Goal: Information Seeking & Learning: Learn about a topic

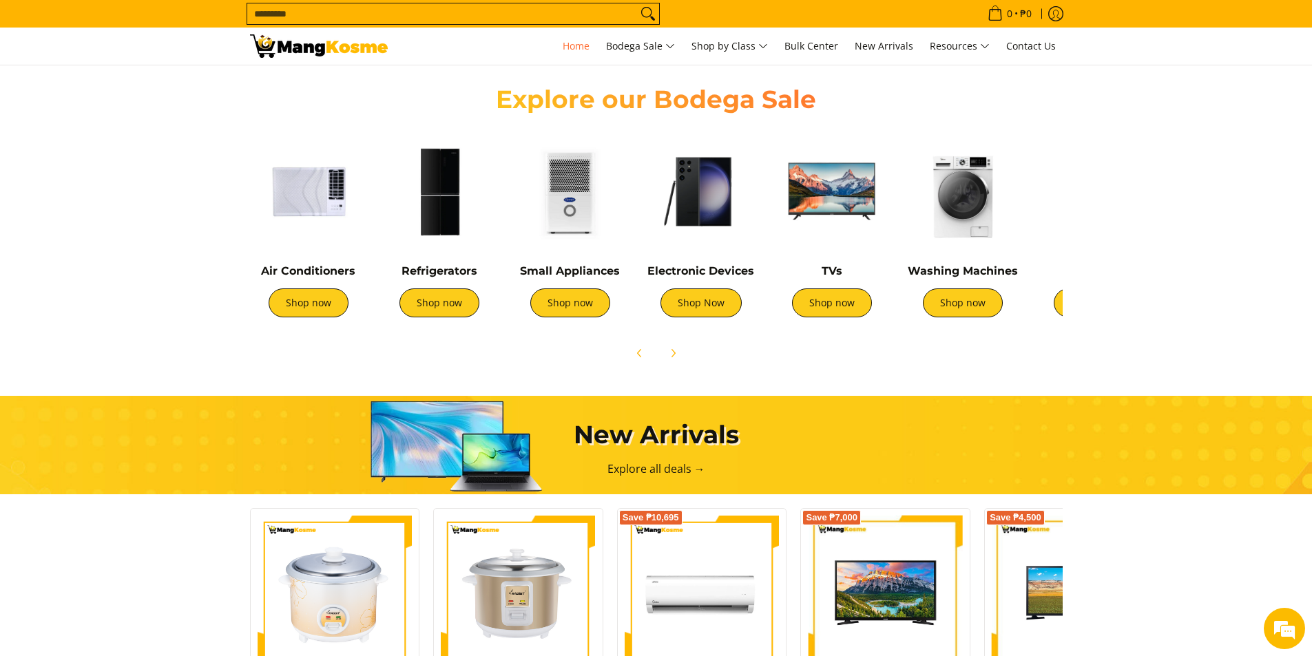
scroll to position [0, 547]
click at [979, 212] on img at bounding box center [962, 191] width 117 height 117
click at [454, 311] on link "Shop now" at bounding box center [439, 302] width 80 height 29
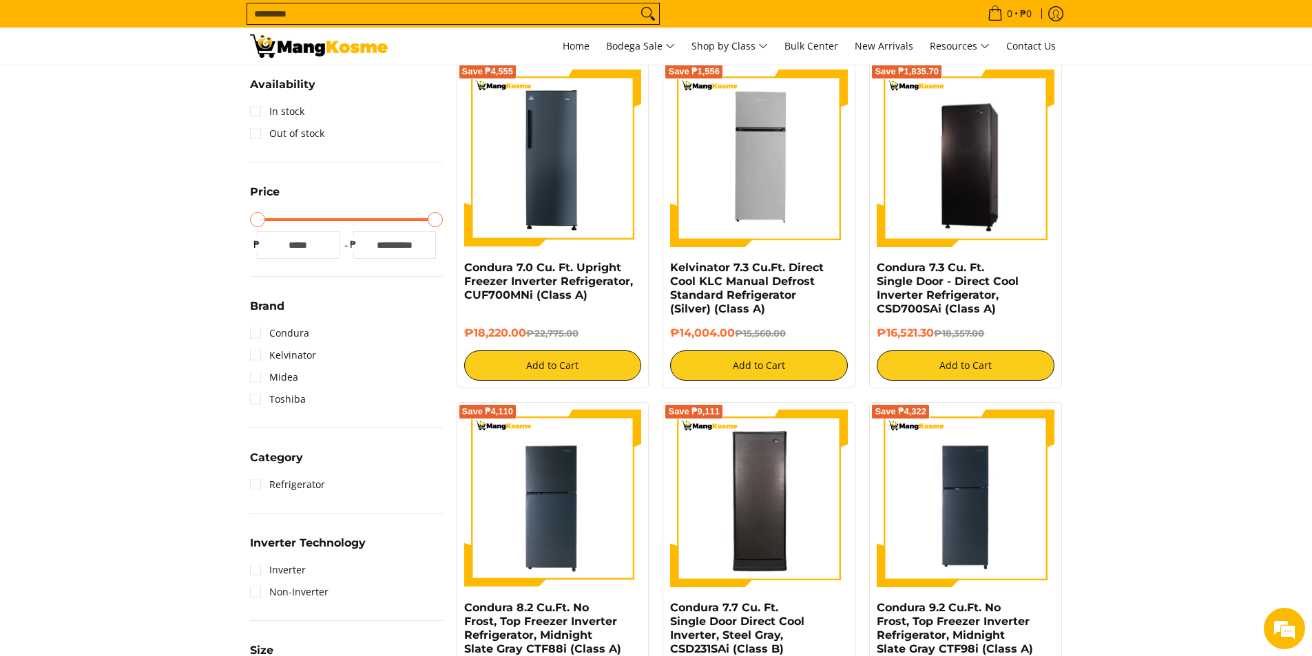
scroll to position [229, 0]
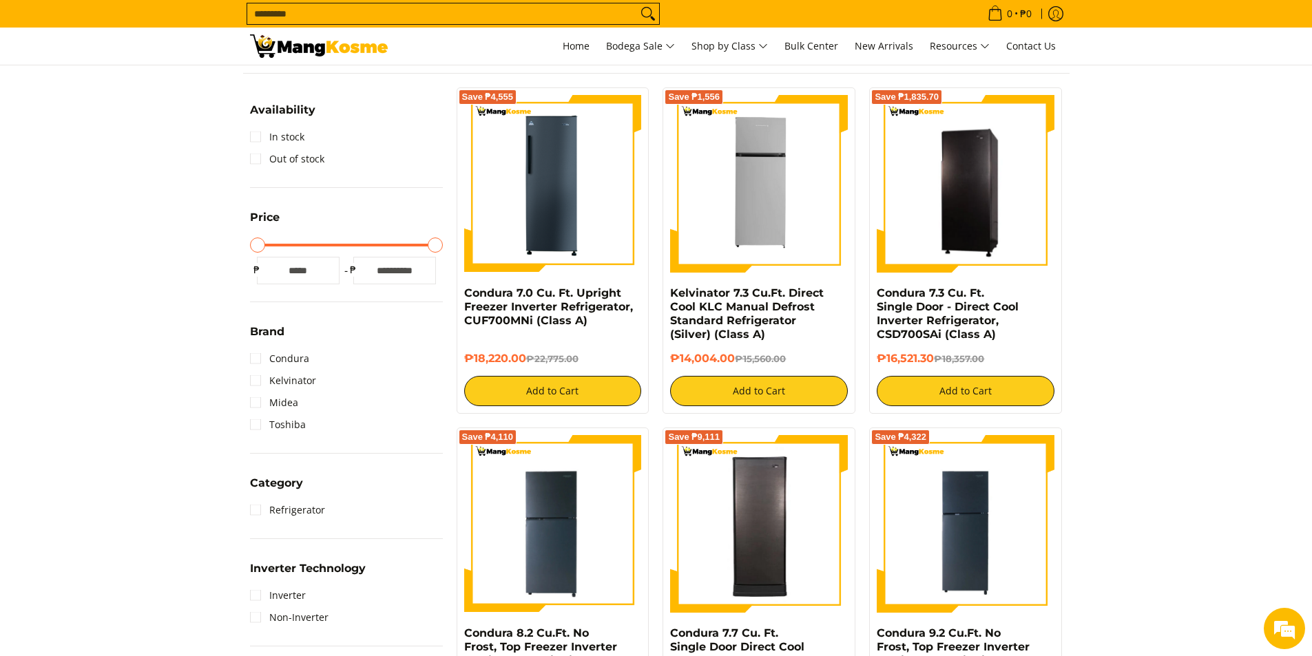
drag, startPoint x: 1316, startPoint y: 97, endPoint x: 1312, endPoint y: 135, distance: 38.2
click at [802, 297] on link "Kelvinator 7.3 Cu.Ft. Direct Cool KLC Manual Defrost Standard Refrigerator (Sil…" at bounding box center [747, 313] width 154 height 54
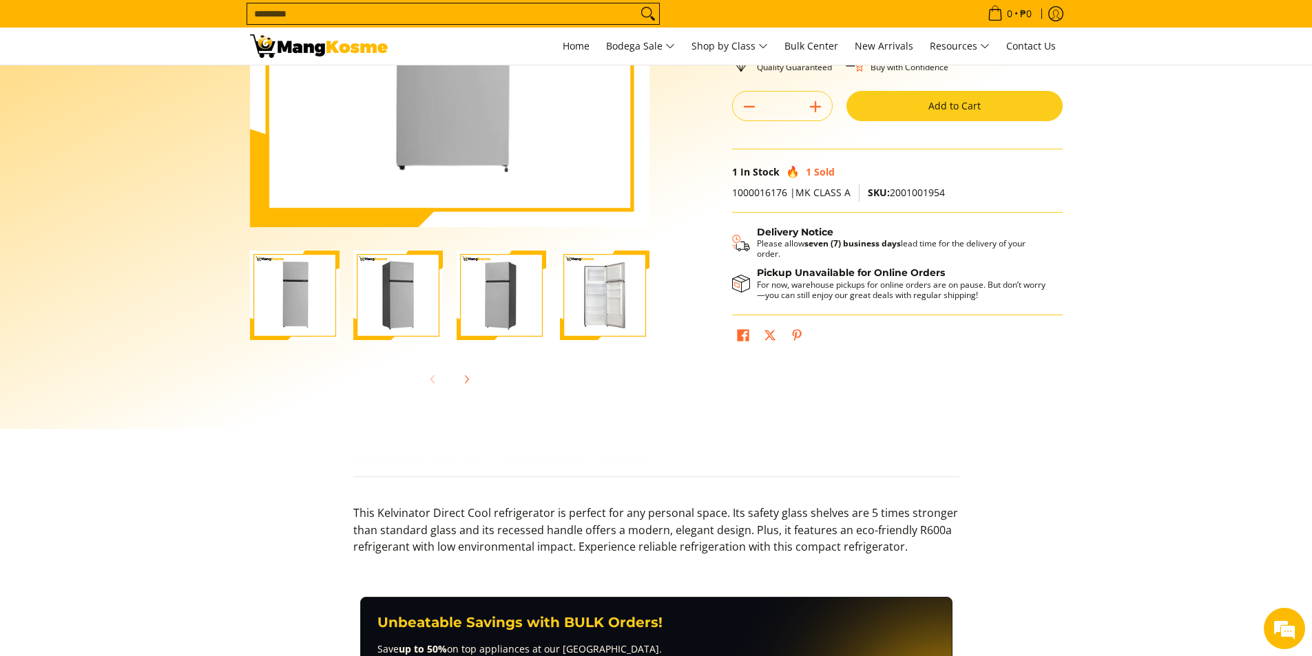
scroll to position [294, 0]
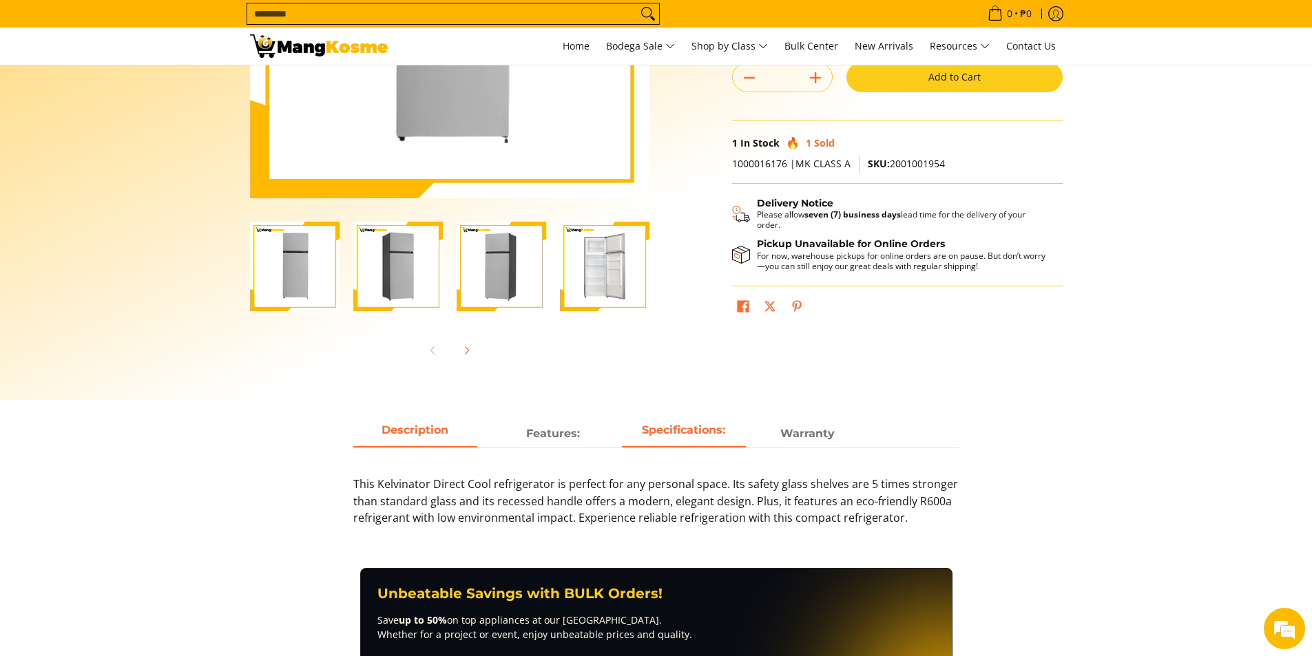
click at [686, 434] on strong "Specifications:" at bounding box center [683, 429] width 83 height 13
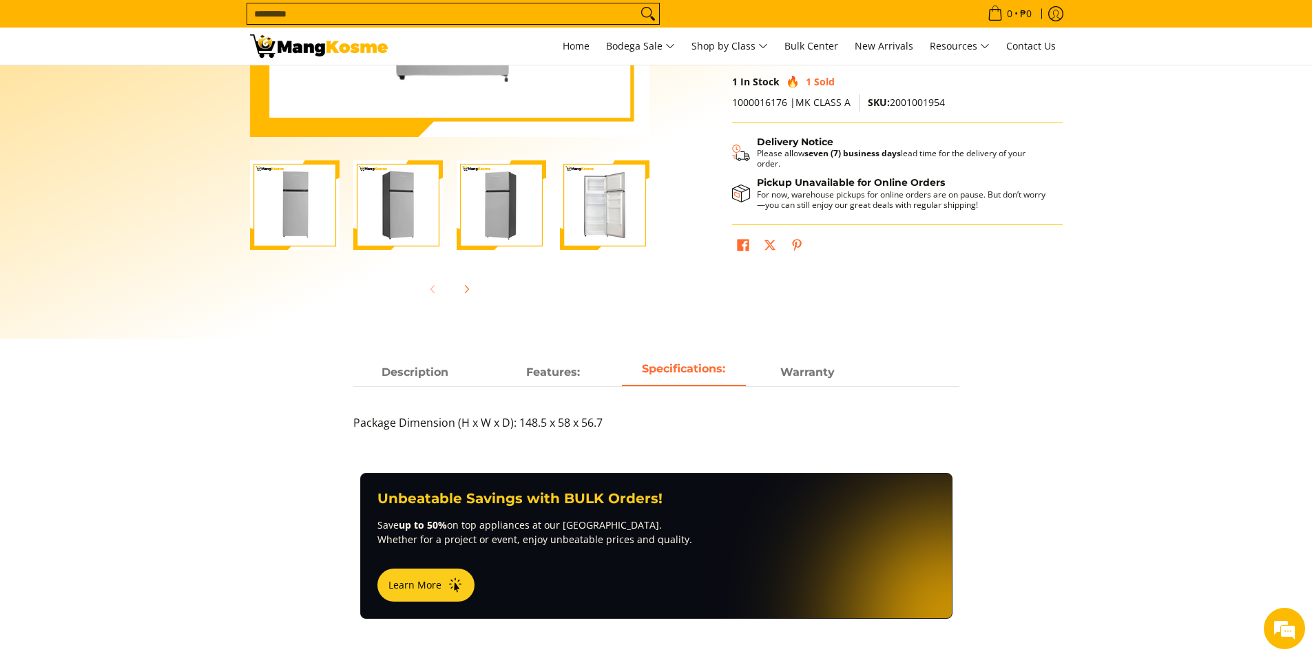
scroll to position [395, 0]
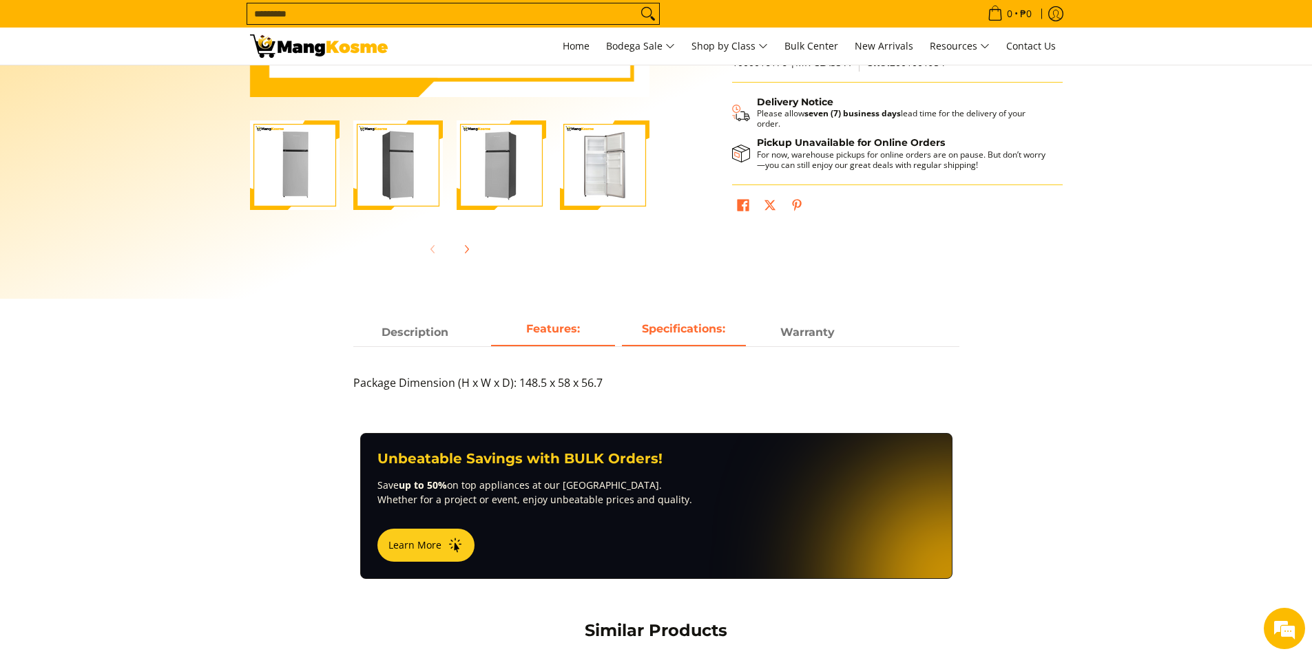
click at [567, 330] on strong "Features:" at bounding box center [553, 328] width 54 height 13
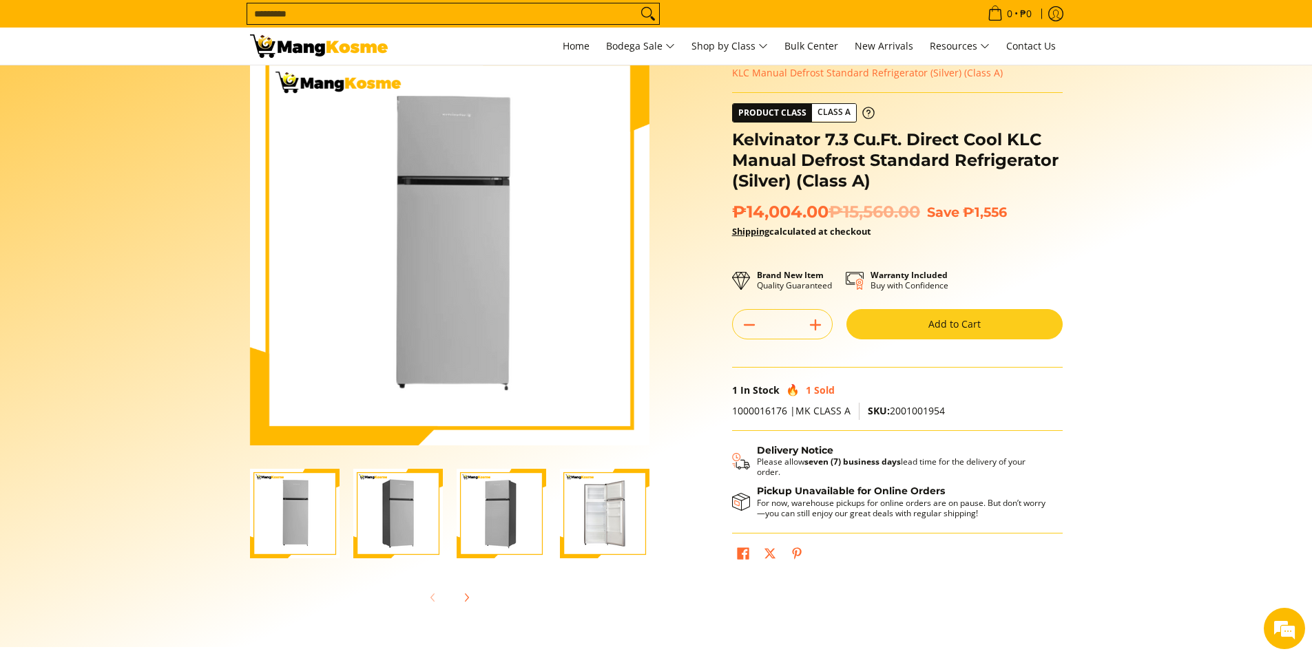
scroll to position [0, 0]
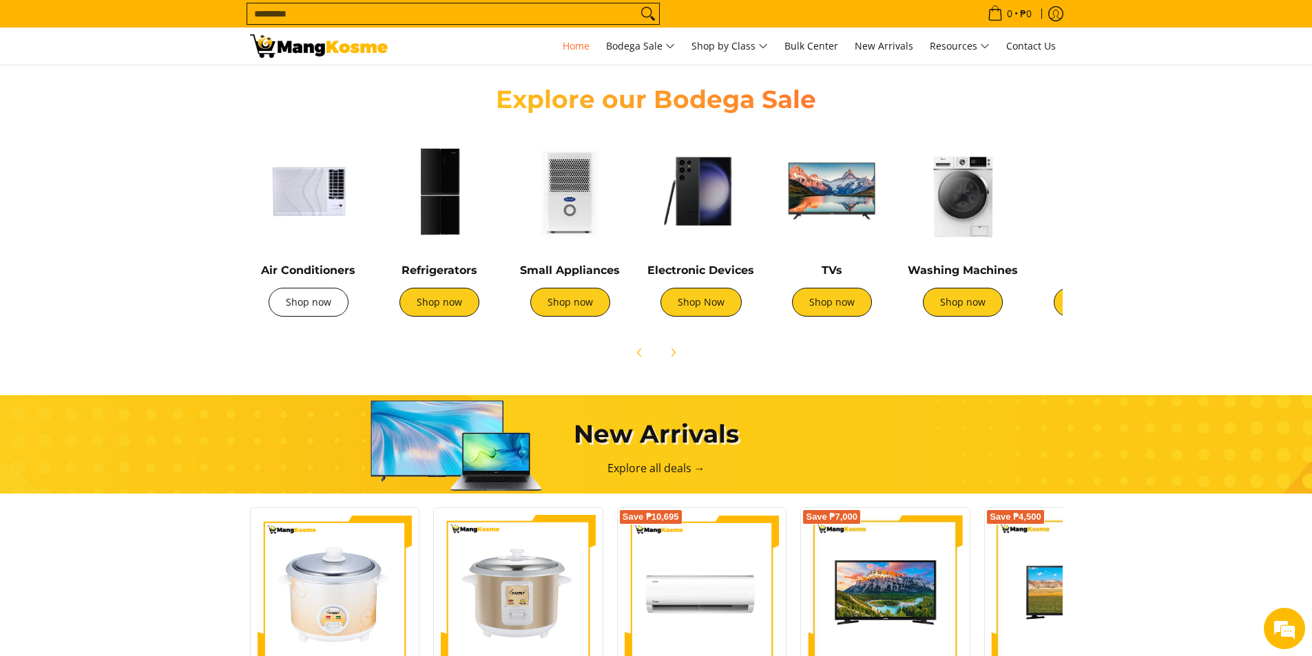
click at [286, 303] on link "Shop now" at bounding box center [309, 302] width 80 height 29
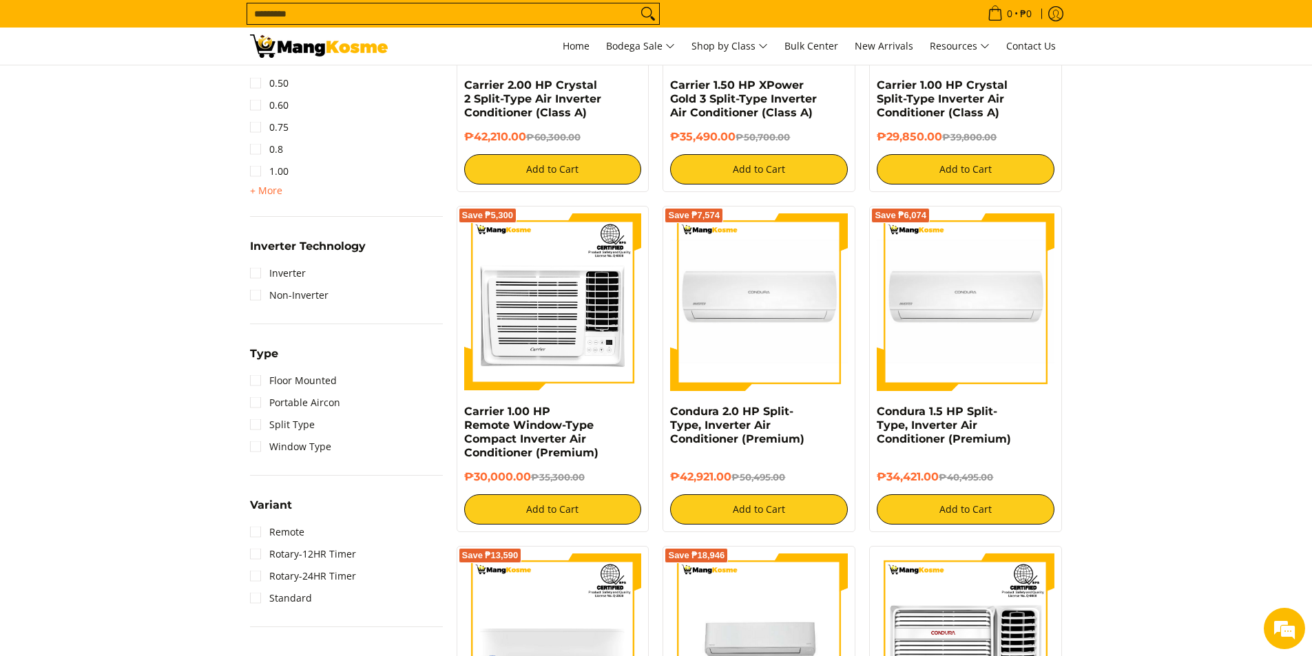
scroll to position [711, 0]
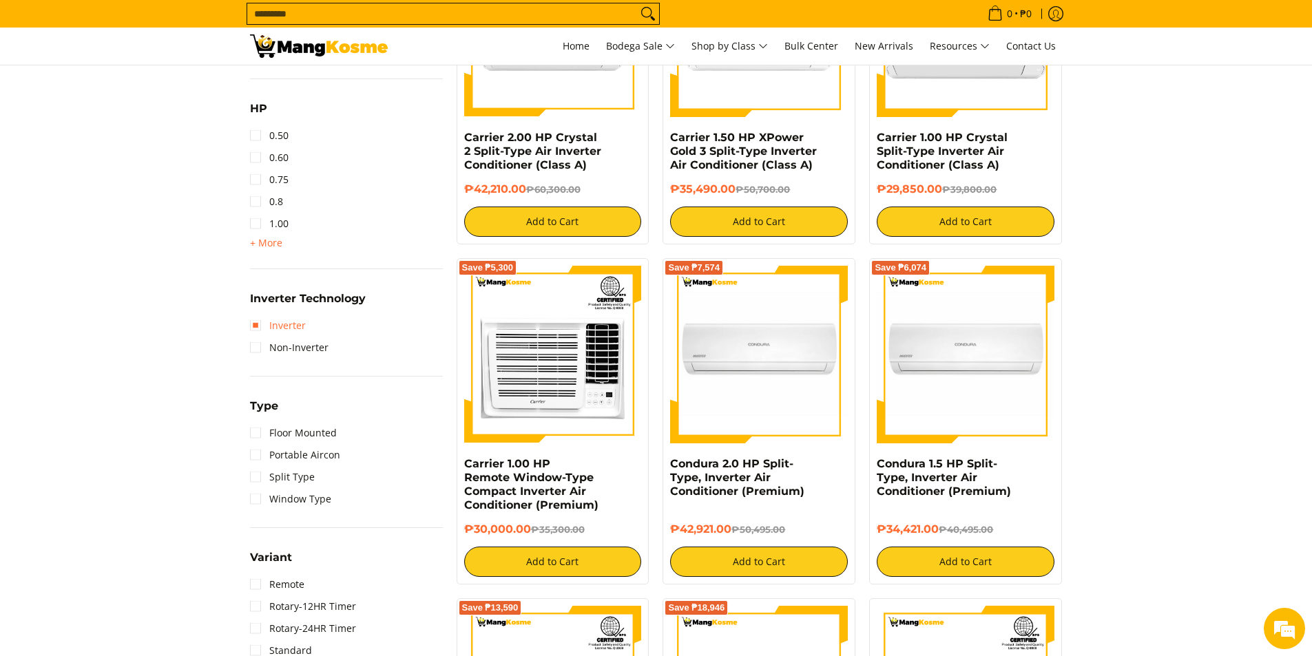
click at [258, 325] on link "Inverter" at bounding box center [278, 326] width 56 height 22
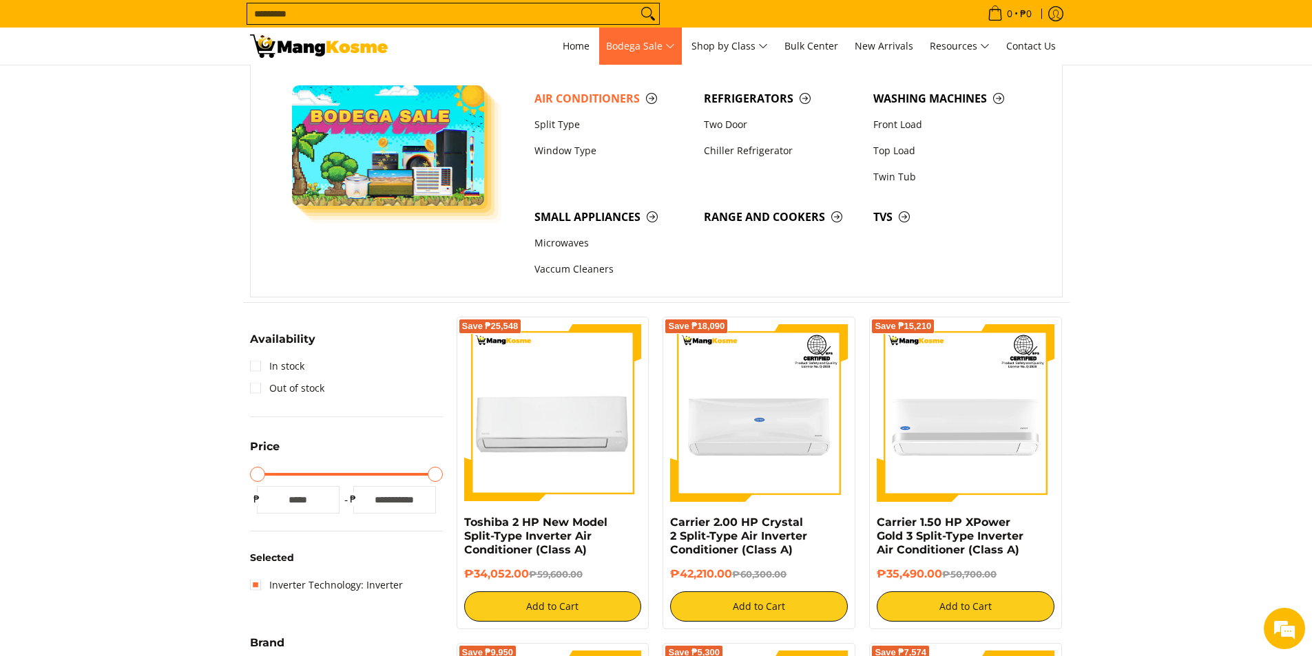
click at [657, 49] on span "Bodega Sale" at bounding box center [640, 46] width 69 height 17
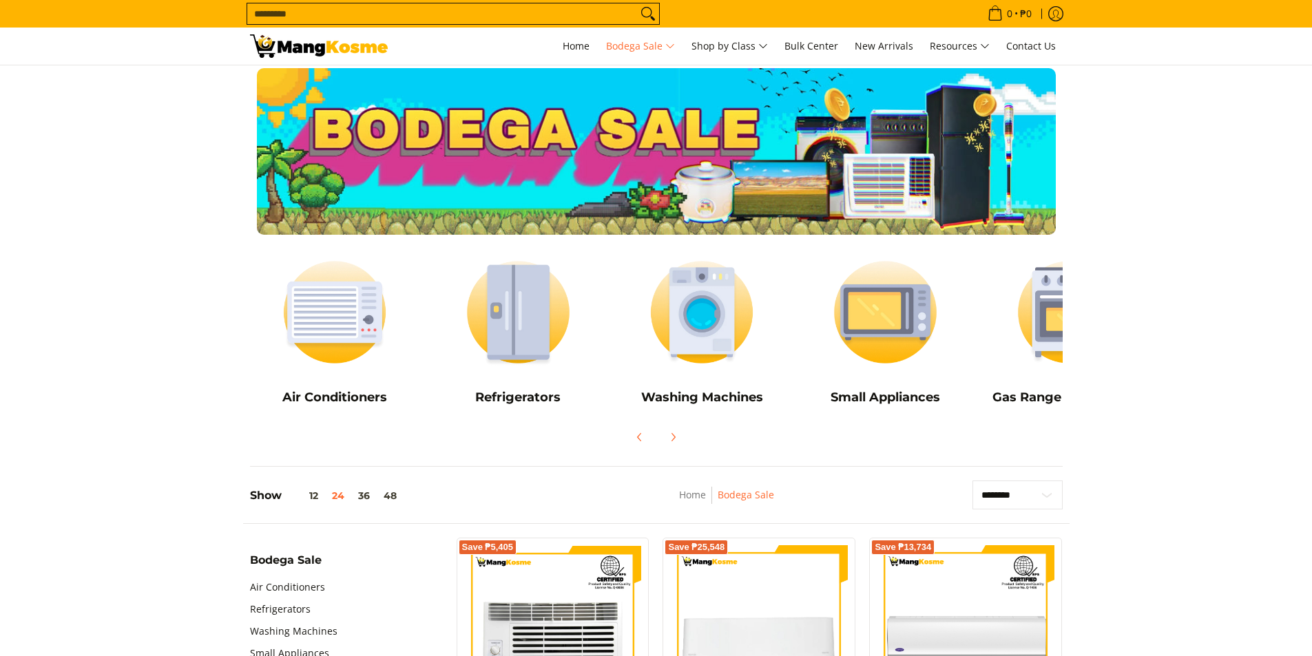
scroll to position [24, 0]
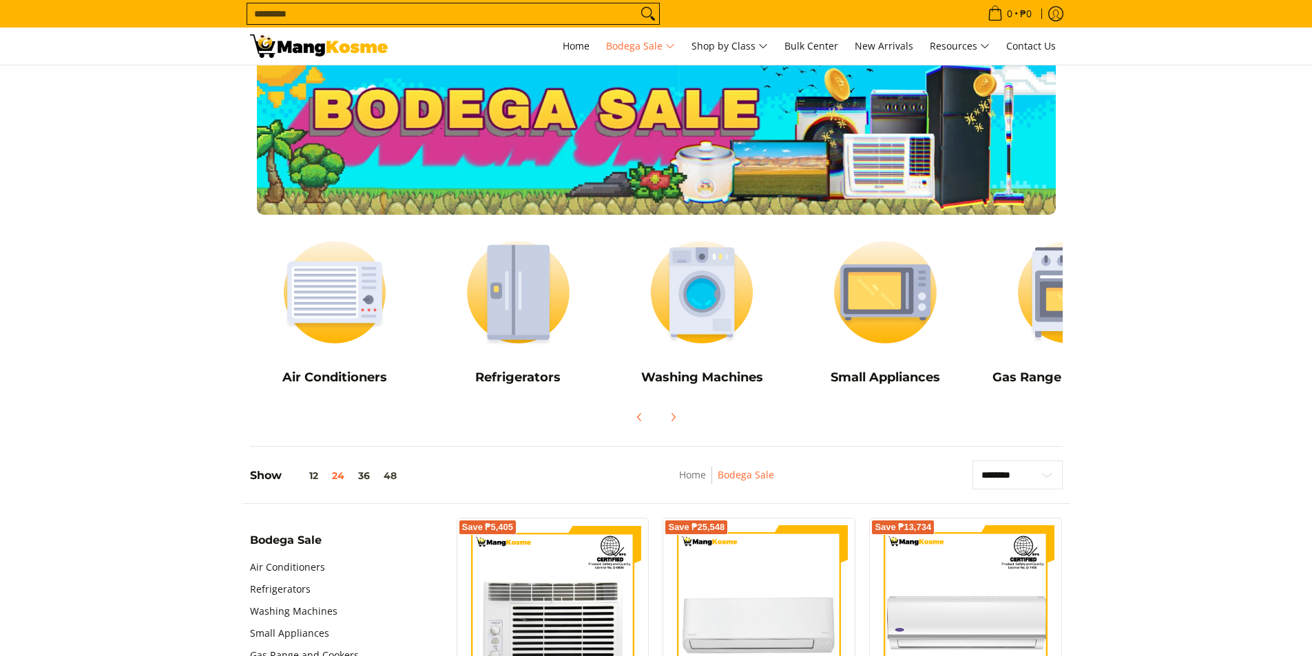
click at [670, 419] on icon "Next" at bounding box center [672, 417] width 11 height 11
click at [674, 410] on span "Next" at bounding box center [672, 417] width 17 height 17
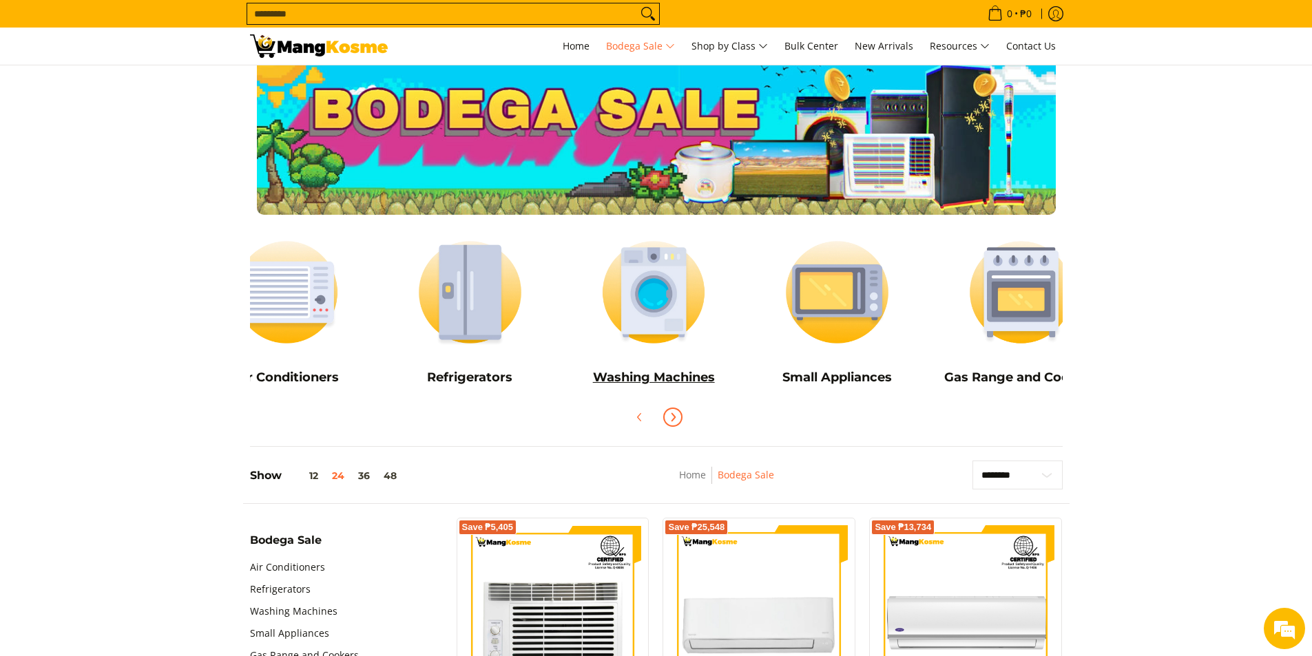
scroll to position [0, 0]
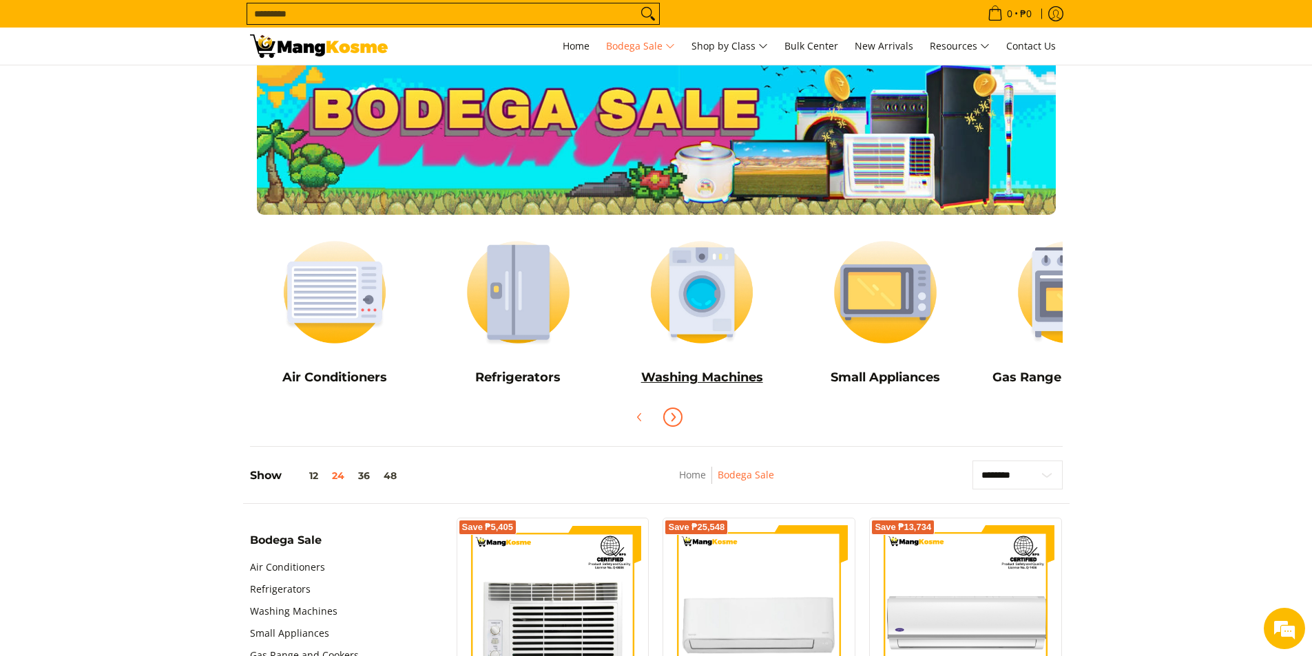
drag, startPoint x: 828, startPoint y: 344, endPoint x: 685, endPoint y: 348, distance: 142.6
click at [685, 348] on div "Air Conditioners Refrigerators Washing Machines" at bounding box center [702, 309] width 918 height 174
click at [493, 311] on img at bounding box center [518, 292] width 170 height 127
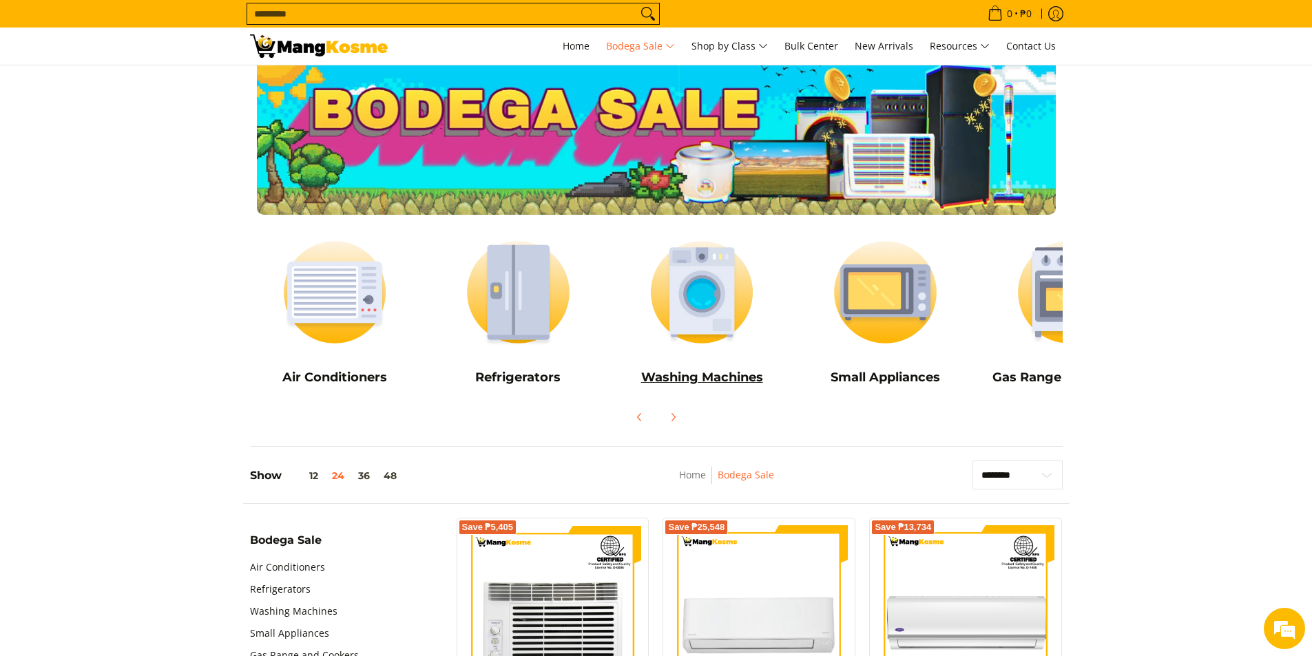
click at [732, 381] on h5 "Washing Machines" at bounding box center [702, 378] width 170 height 16
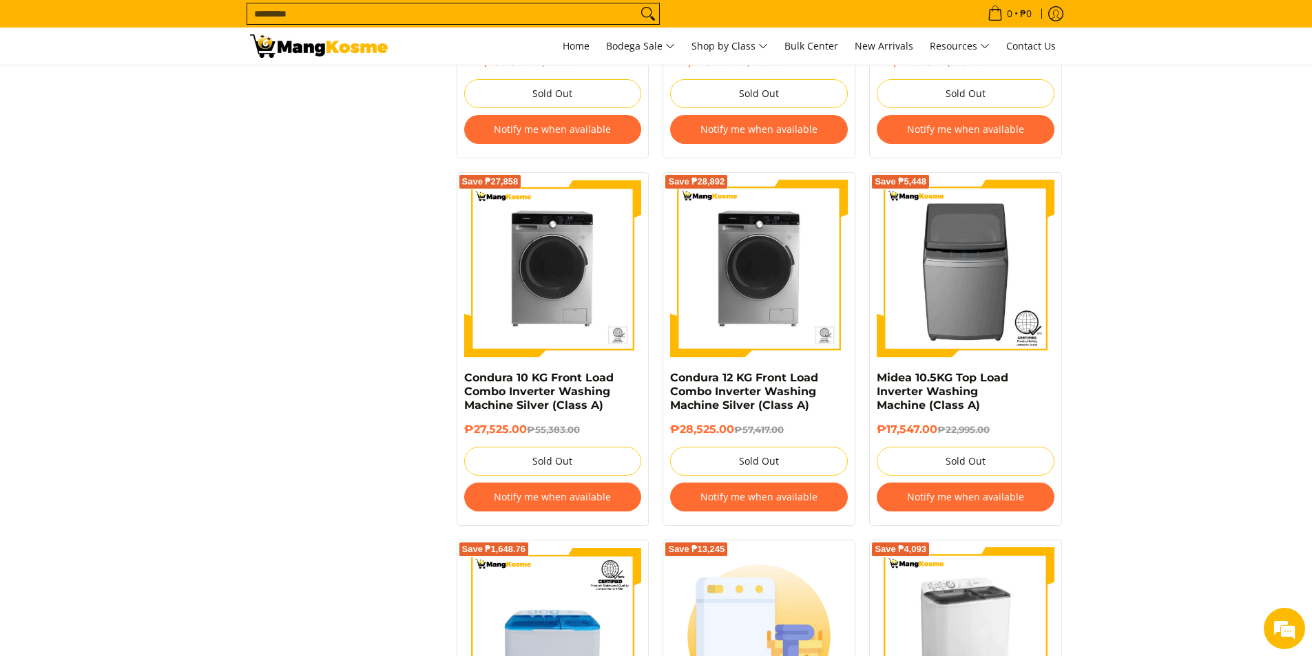
scroll to position [2298, 0]
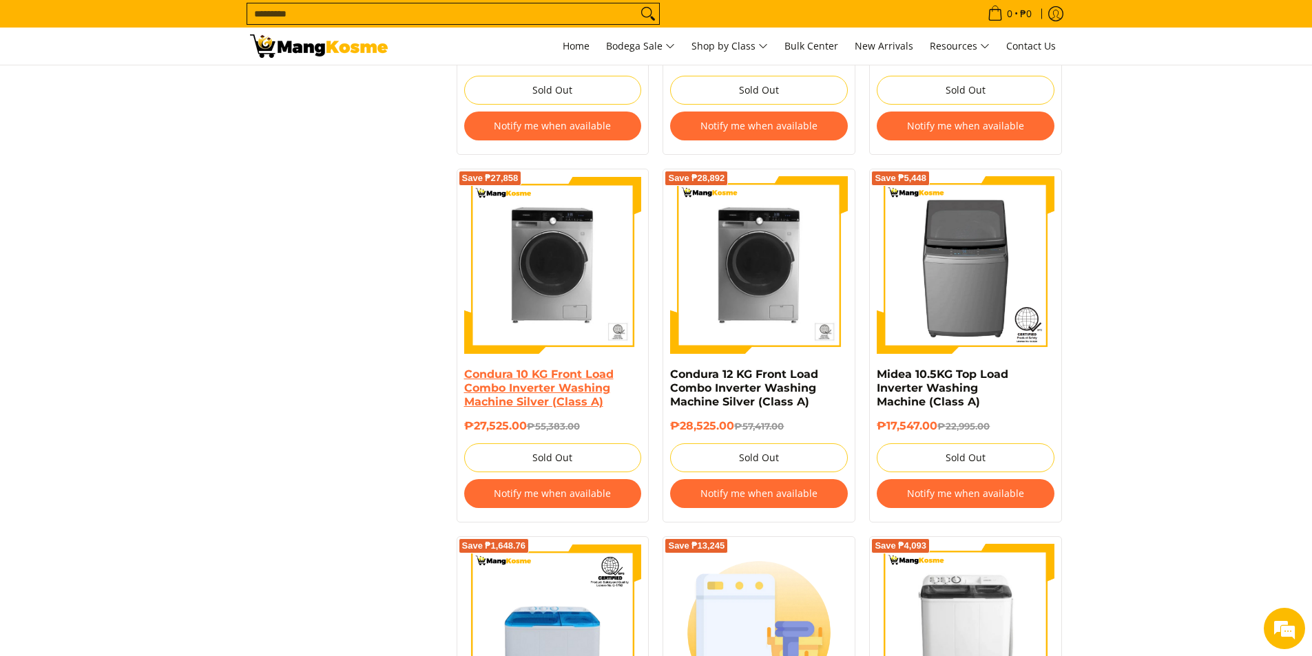
click at [565, 373] on link "Condura 10 KG Front Load Combo Inverter Washing Machine Silver (Class A)" at bounding box center [538, 388] width 149 height 41
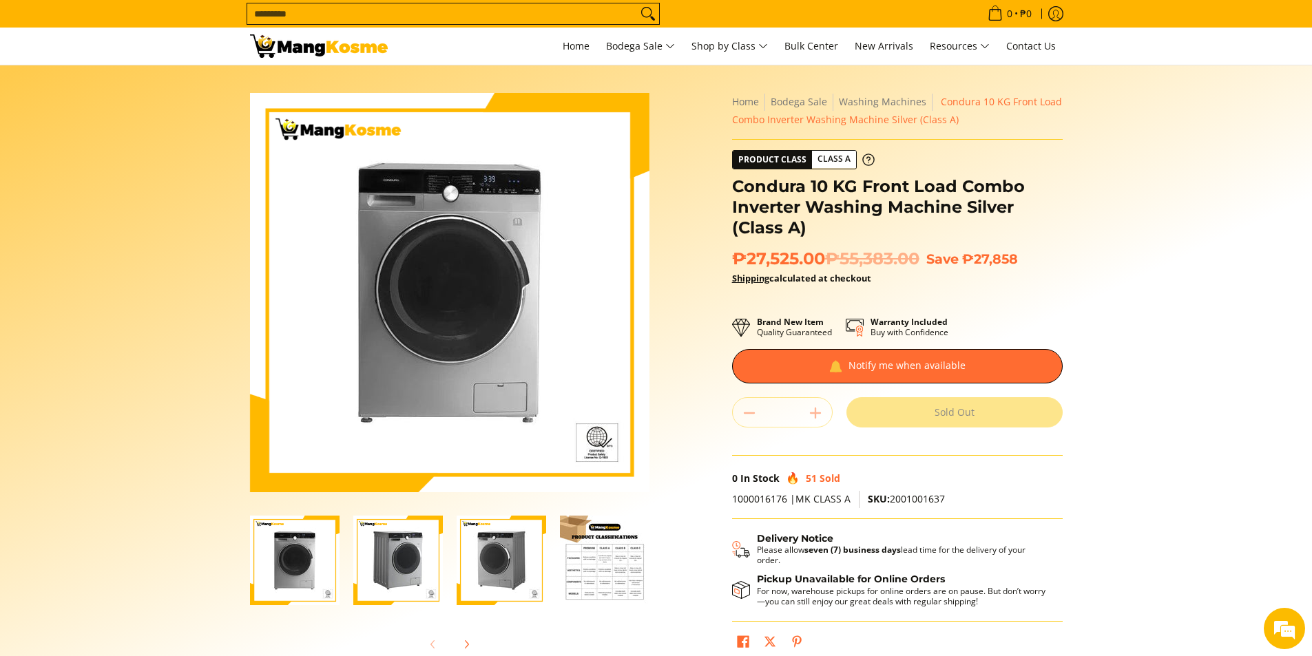
click at [610, 579] on img "Condura 10 KG Front Load Combo Inverter Washing Machine Silver (Class A)-4" at bounding box center [605, 561] width 90 height 90
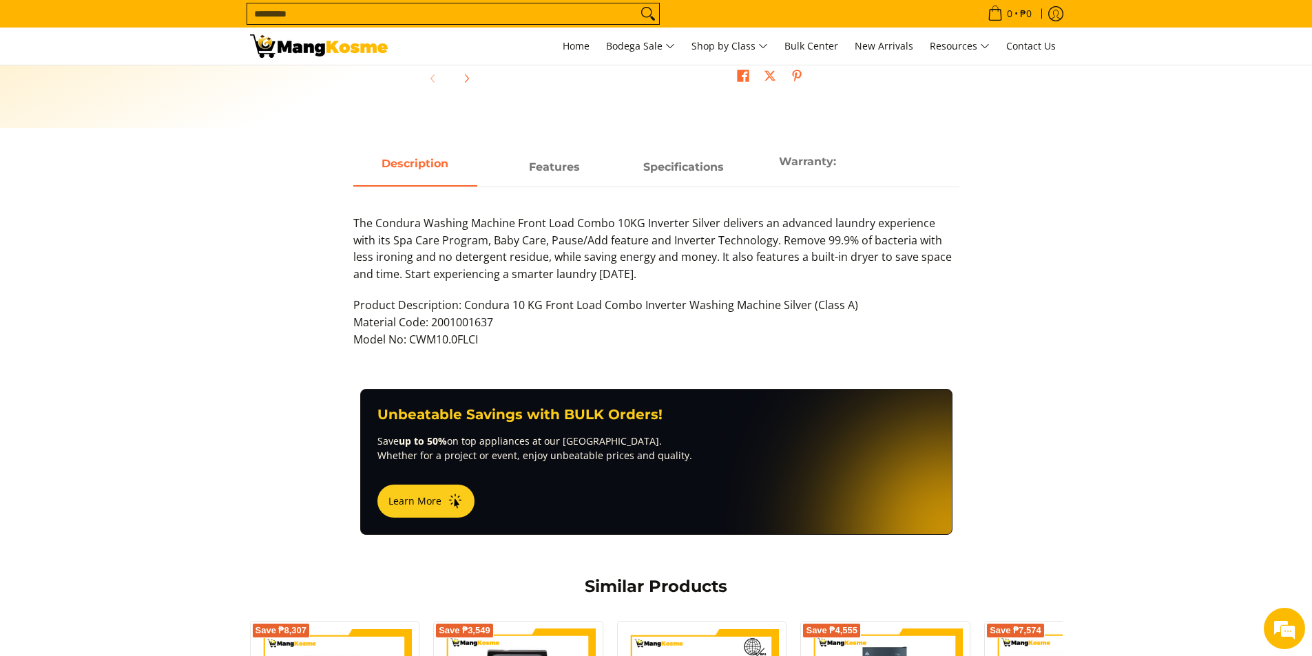
scroll to position [574, 0]
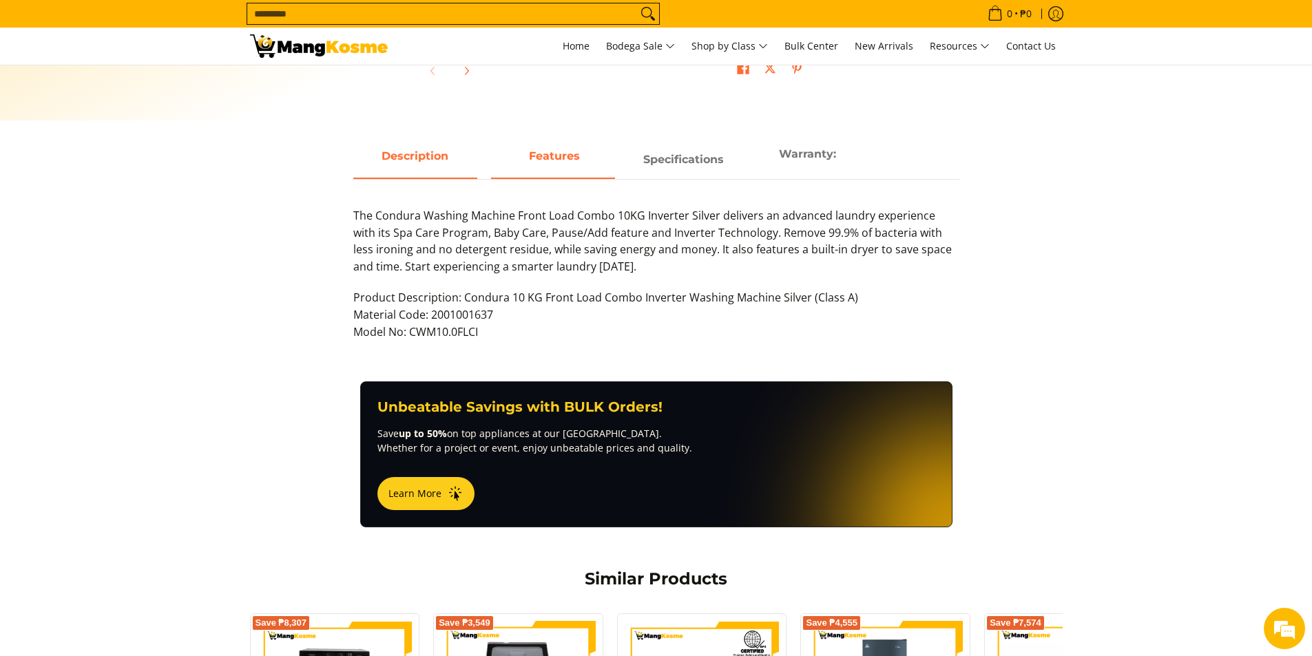
click at [539, 154] on strong "Features" at bounding box center [554, 155] width 51 height 13
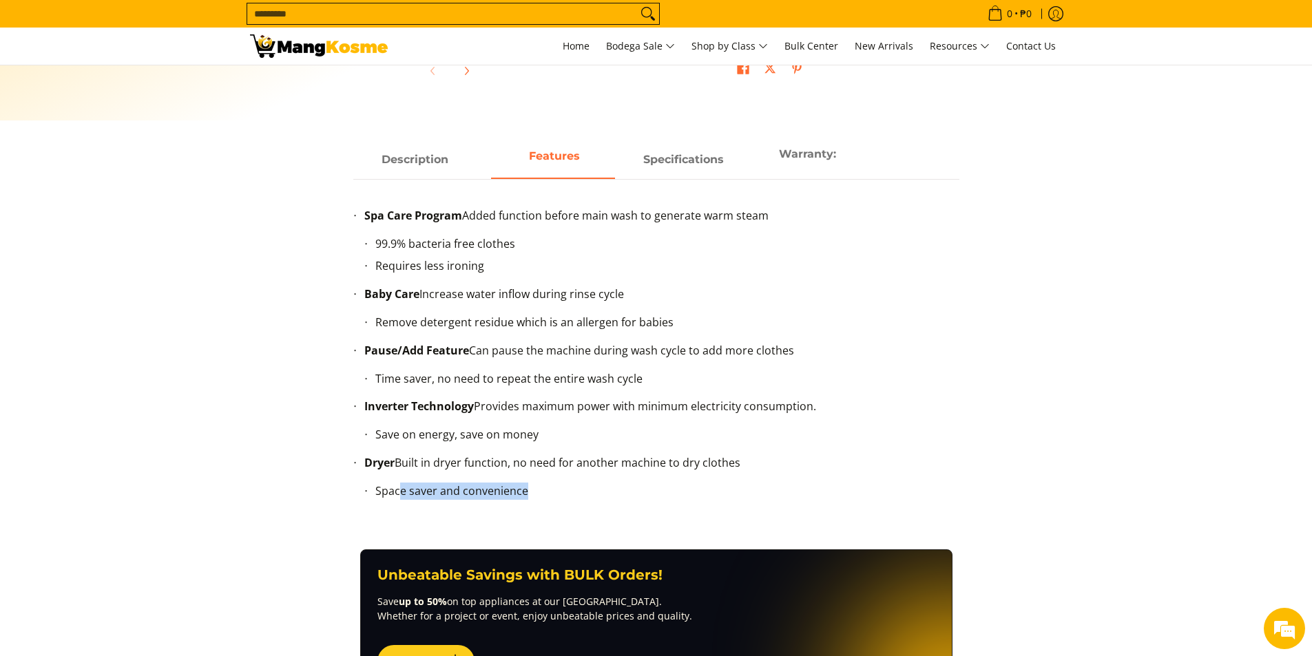
drag, startPoint x: 562, startPoint y: 499, endPoint x: 401, endPoint y: 478, distance: 162.5
click at [401, 478] on ul "Space saver and convenience" at bounding box center [661, 494] width 595 height 34
click at [549, 490] on li "Space saver and convenience" at bounding box center [661, 494] width 573 height 23
click at [704, 163] on span "Specifications" at bounding box center [684, 159] width 124 height 25
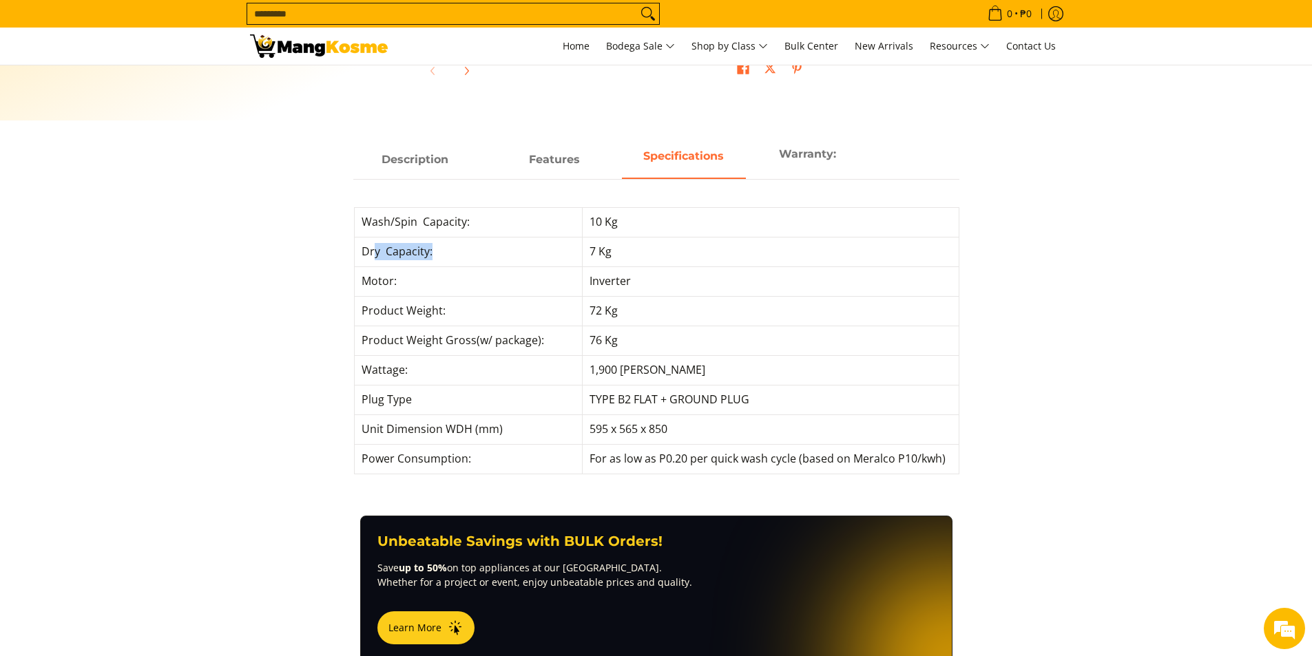
drag, startPoint x: 375, startPoint y: 249, endPoint x: 445, endPoint y: 253, distance: 70.4
click at [445, 253] on td "Dry Capacity:" at bounding box center [468, 252] width 228 height 30
click at [775, 372] on td "1,900 [PERSON_NAME]" at bounding box center [770, 370] width 377 height 30
click at [812, 157] on span "Warranty:" at bounding box center [808, 160] width 124 height 36
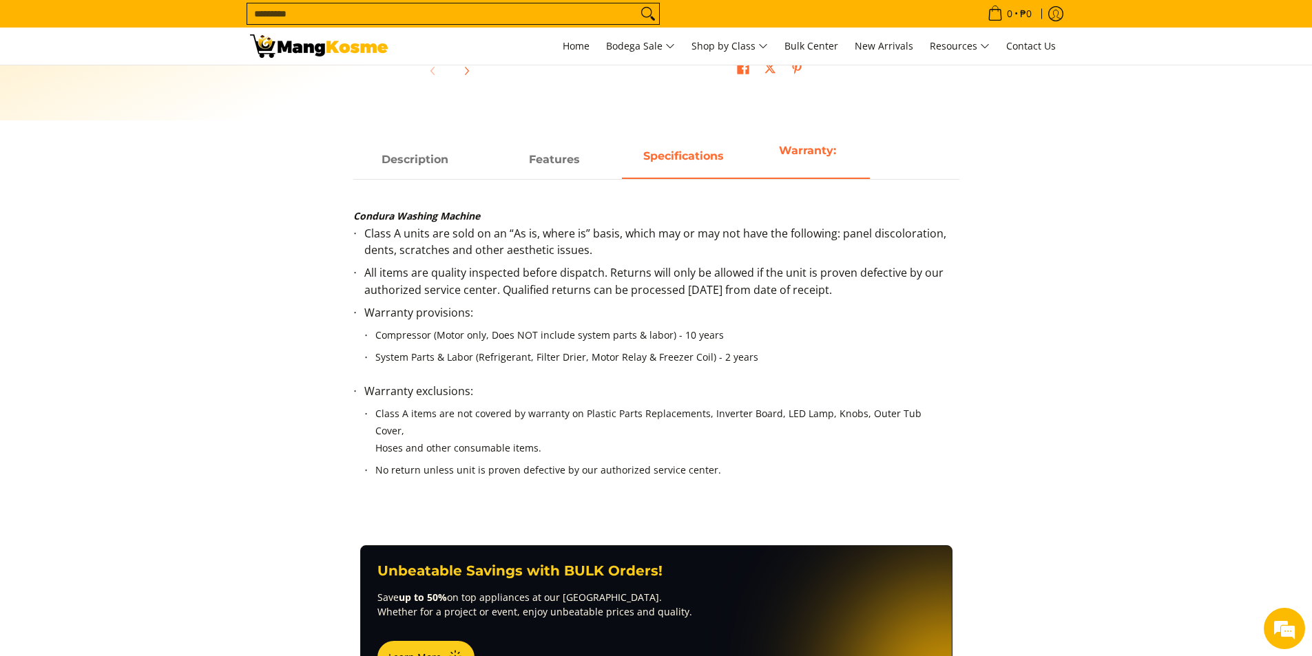
click at [664, 151] on span "Specifications" at bounding box center [684, 159] width 124 height 25
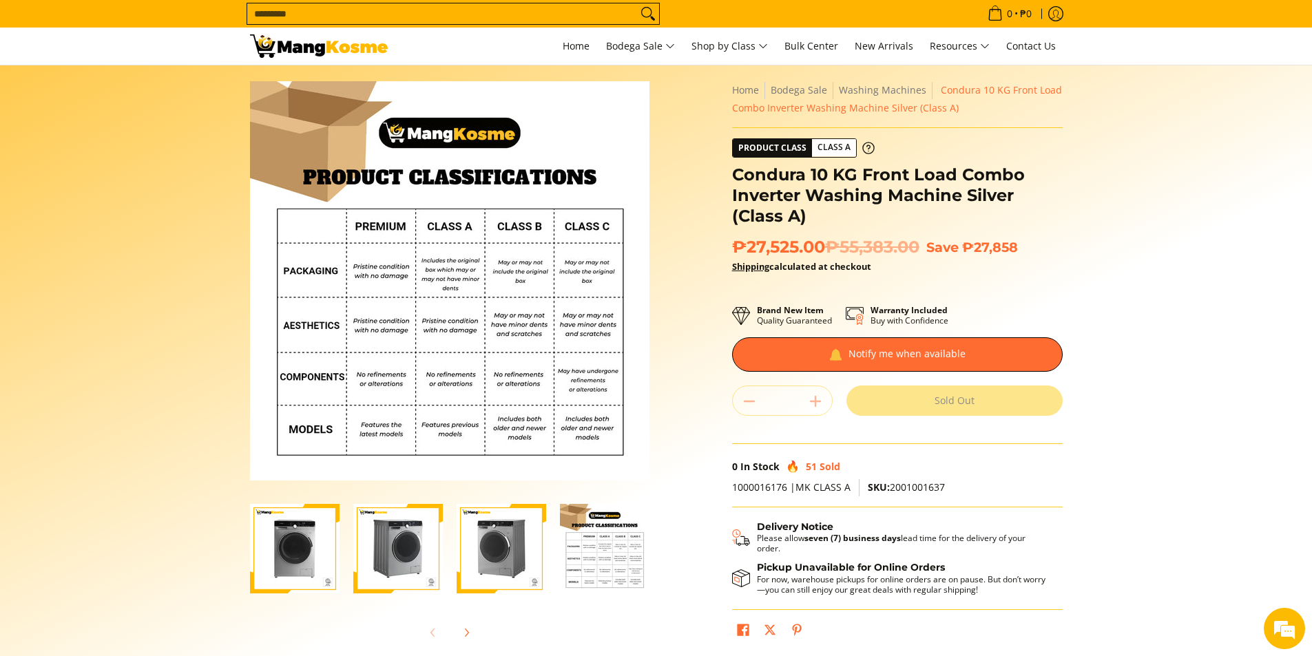
scroll to position [0, 0]
